Goal: Task Accomplishment & Management: Manage account settings

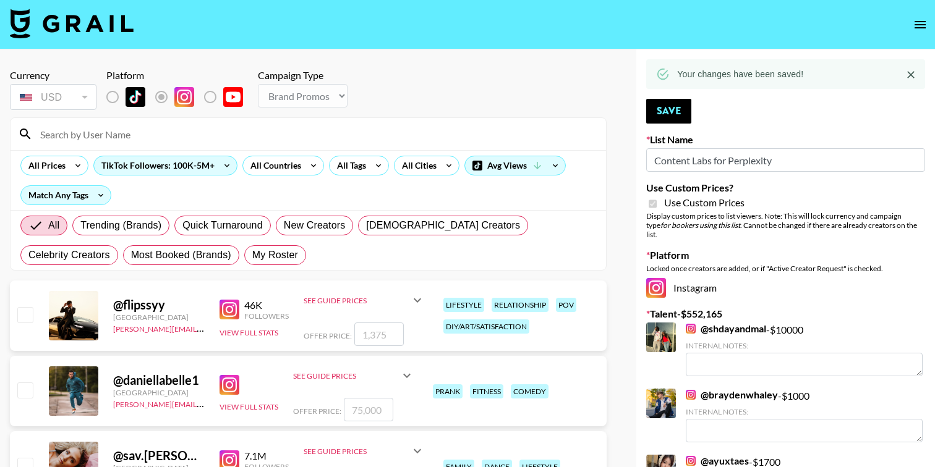
select select "Brand"
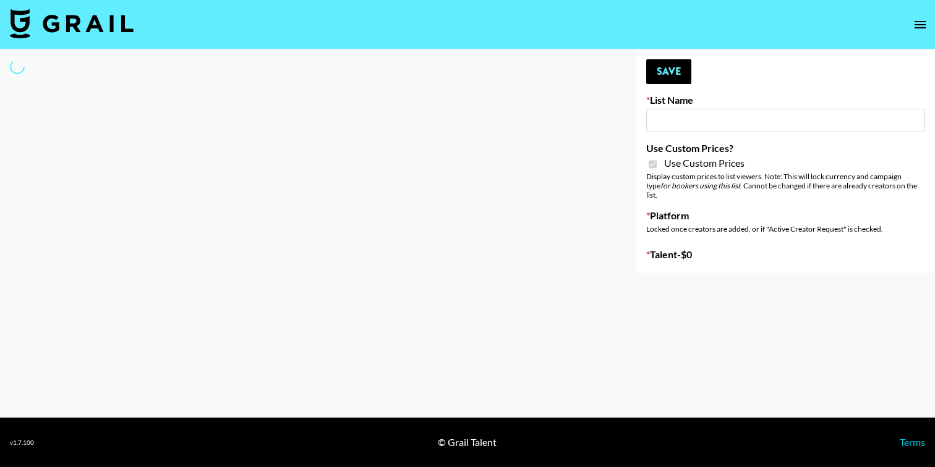
type input "Content Labs for Govee's TV Backlight 3."
checkbox input "true"
select select "Brand"
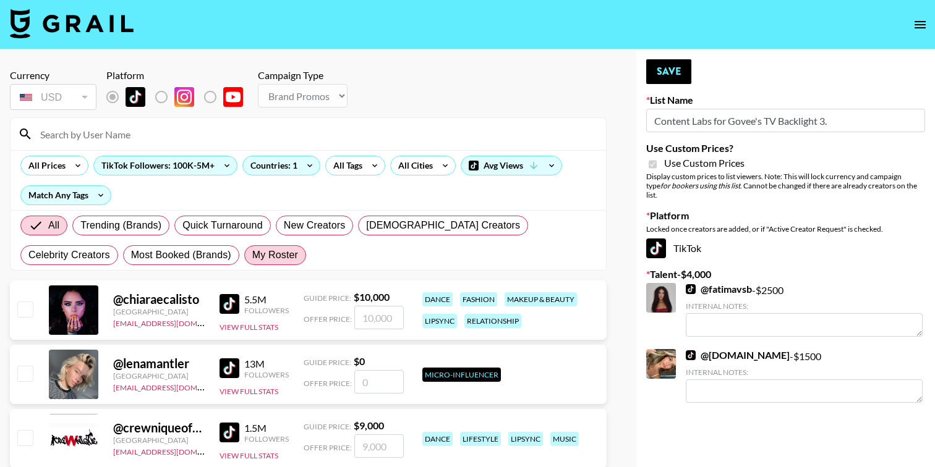
click at [252, 254] on span "My Roster" at bounding box center [275, 255] width 46 height 15
click at [252, 255] on input "My Roster" at bounding box center [252, 255] width 0 height 0
radio input "true"
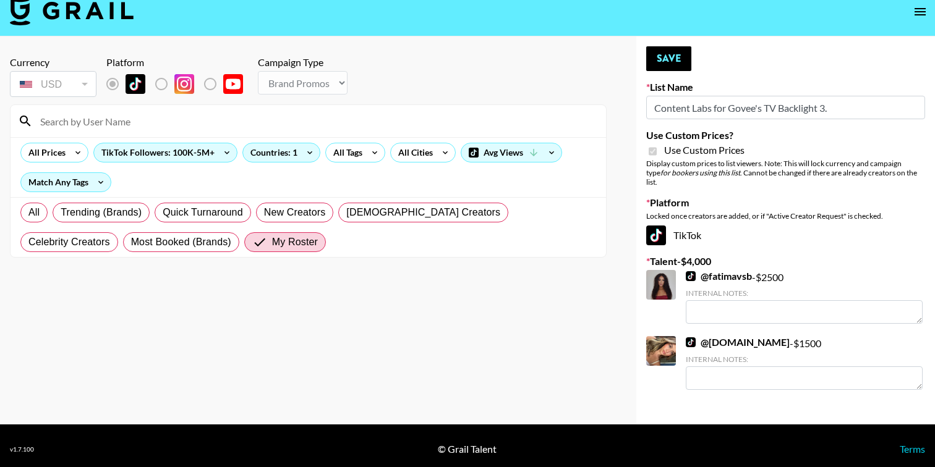
scroll to position [20, 0]
